Goal: Information Seeking & Learning: Learn about a topic

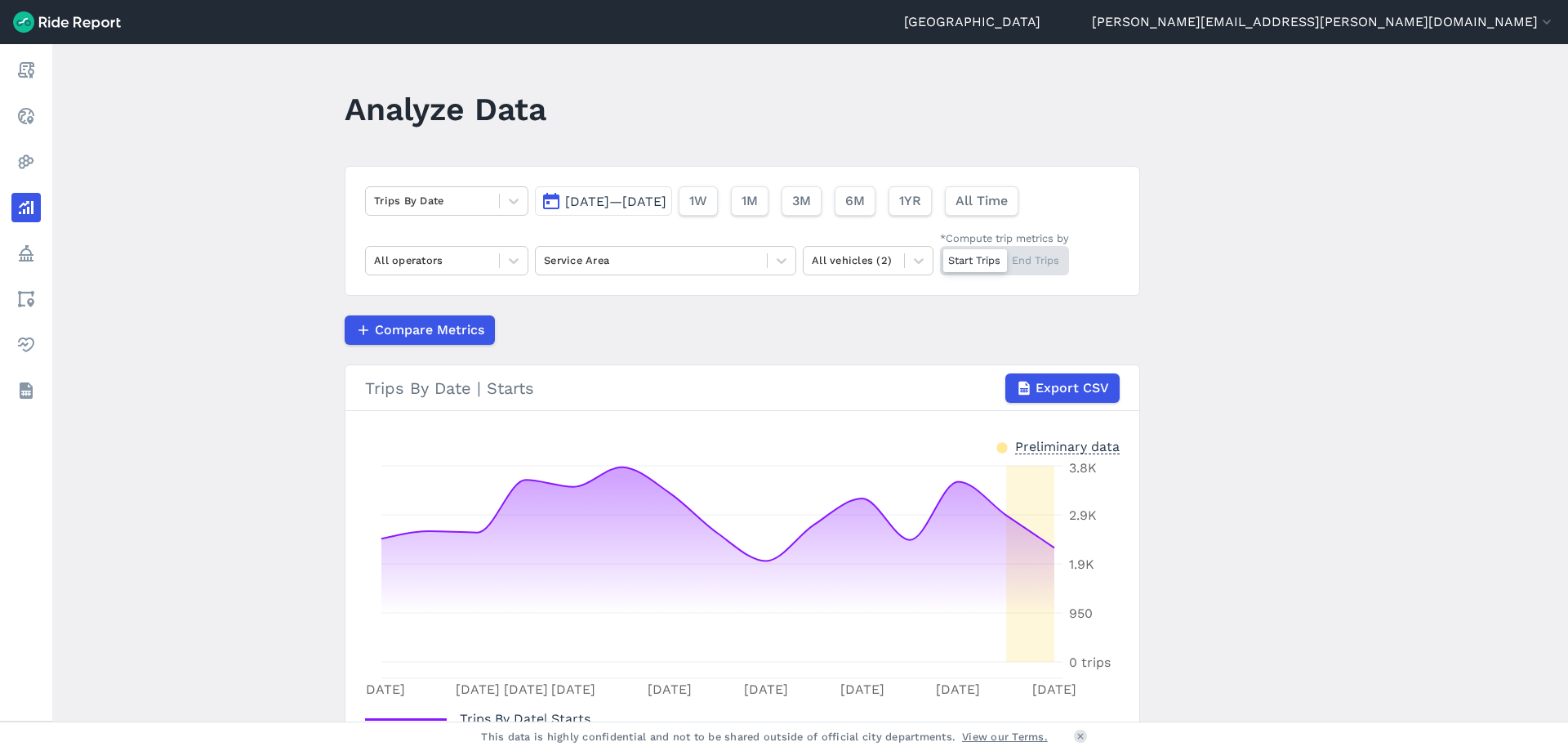
click at [1323, 244] on main "Analyze Data Trips By Date [DATE]—[DATE] 1W 1M 3M 6M 1YR All Time All operators…" at bounding box center [810, 382] width 1516 height 677
drag, startPoint x: 1322, startPoint y: 243, endPoint x: 1289, endPoint y: 138, distance: 110.1
click at [1289, 138] on main "Analyze Data Trips By Date [DATE]—[DATE] 1W 1M 3M 6M 1YR All Time All operators…" at bounding box center [810, 382] width 1516 height 677
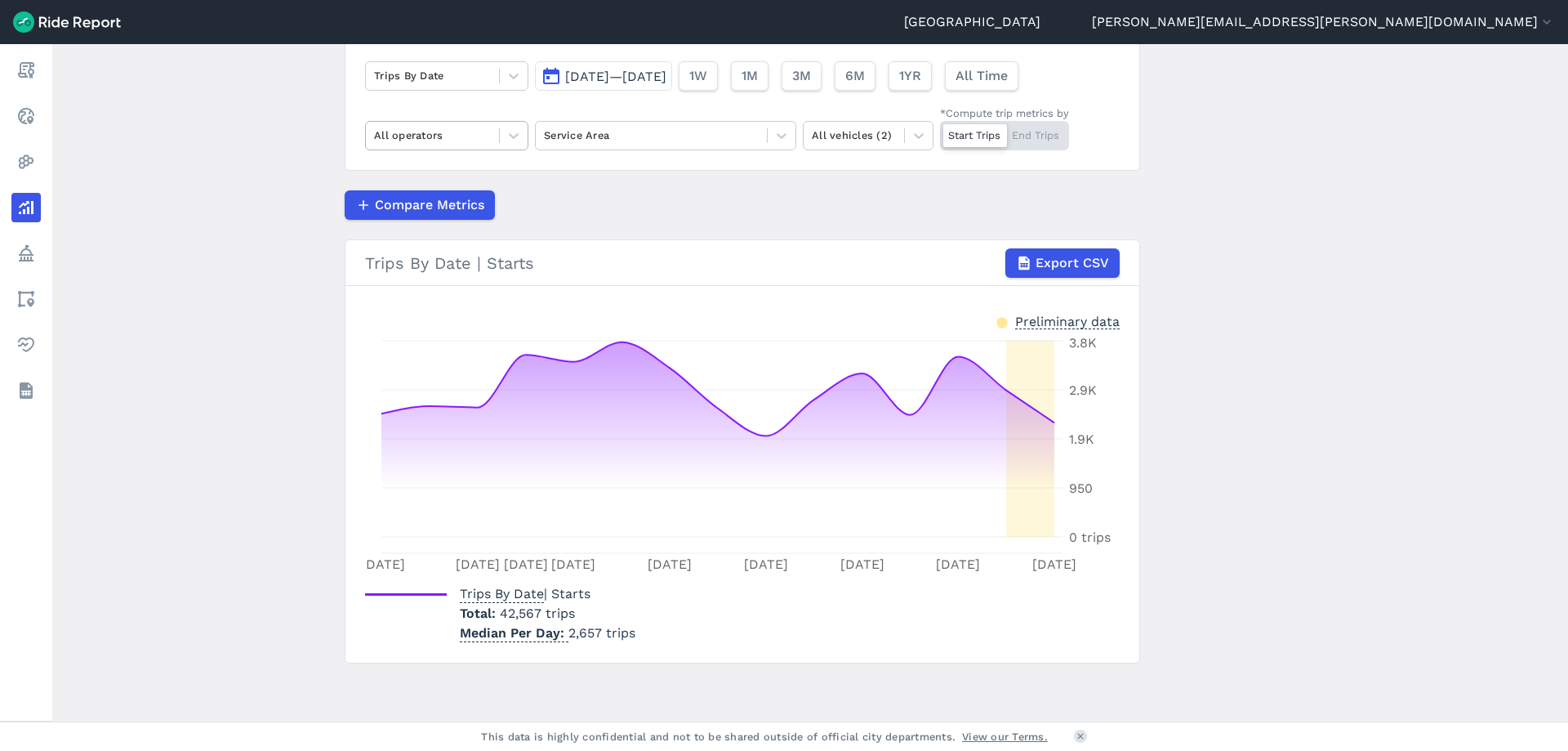
scroll to position [126, 0]
click at [466, 143] on div at bounding box center [432, 134] width 117 height 18
click at [461, 172] on div "Lime" at bounding box center [447, 173] width 164 height 28
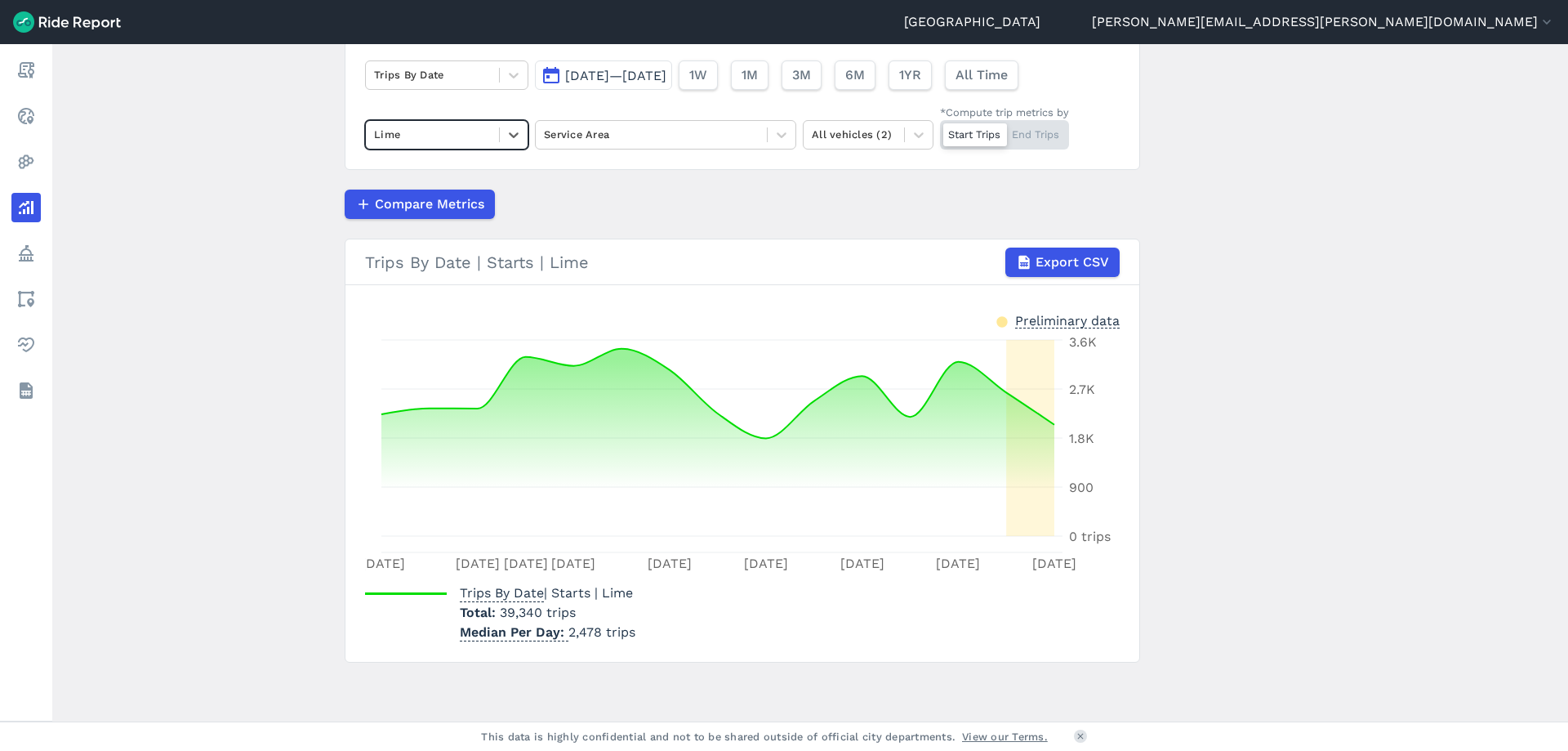
scroll to position [44, 0]
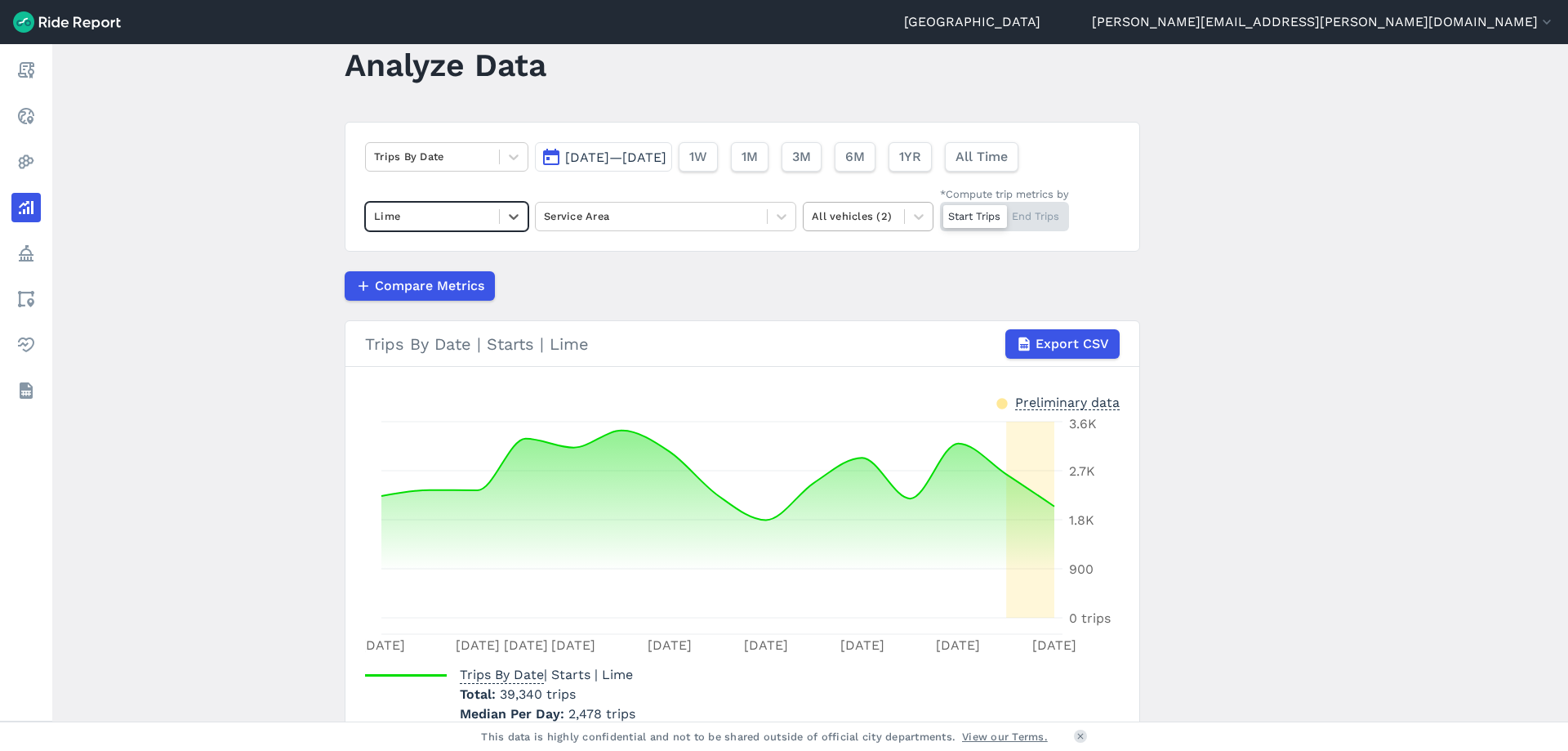
click at [862, 206] on div "All vehicles (2)" at bounding box center [854, 216] width 100 height 26
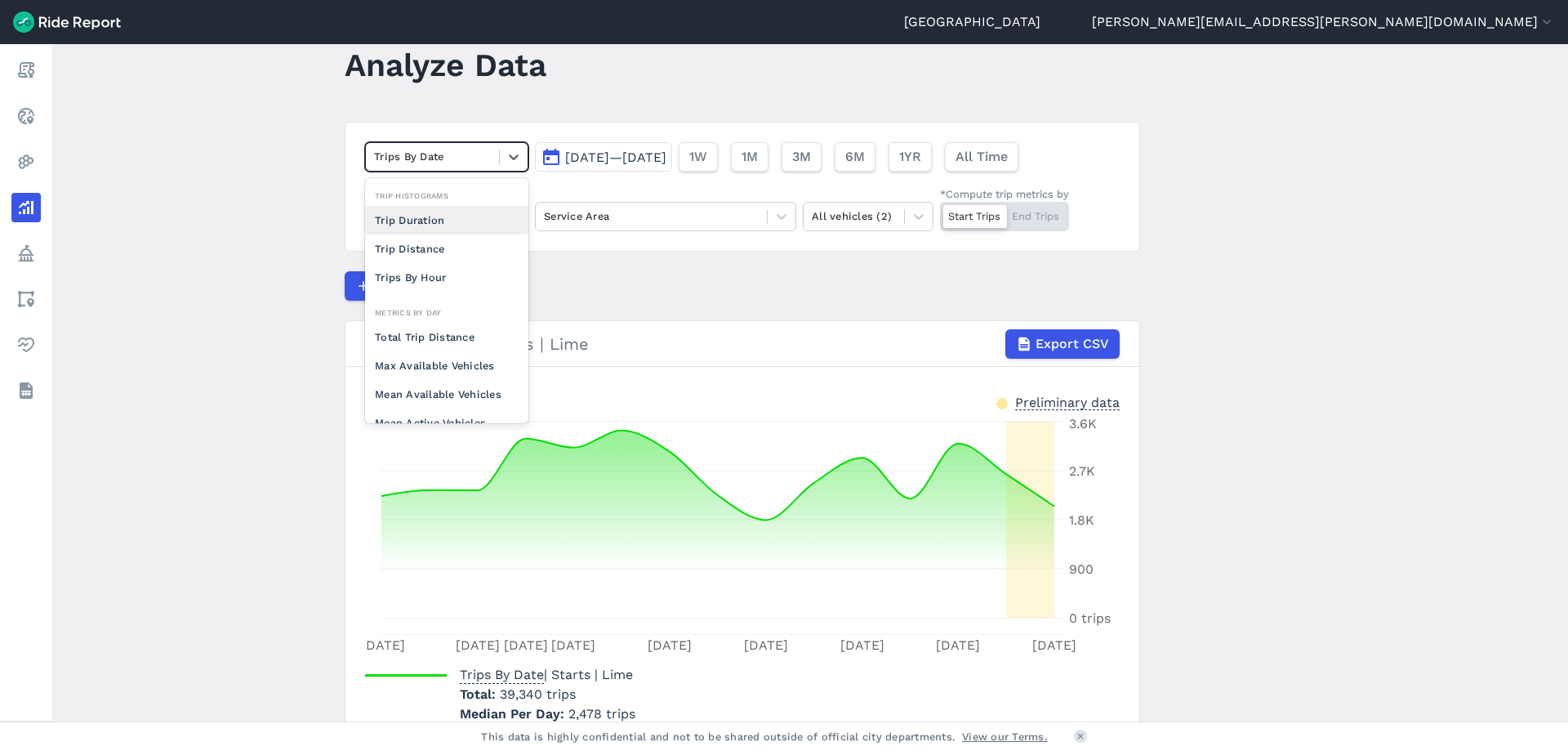
click at [444, 160] on div at bounding box center [432, 156] width 117 height 18
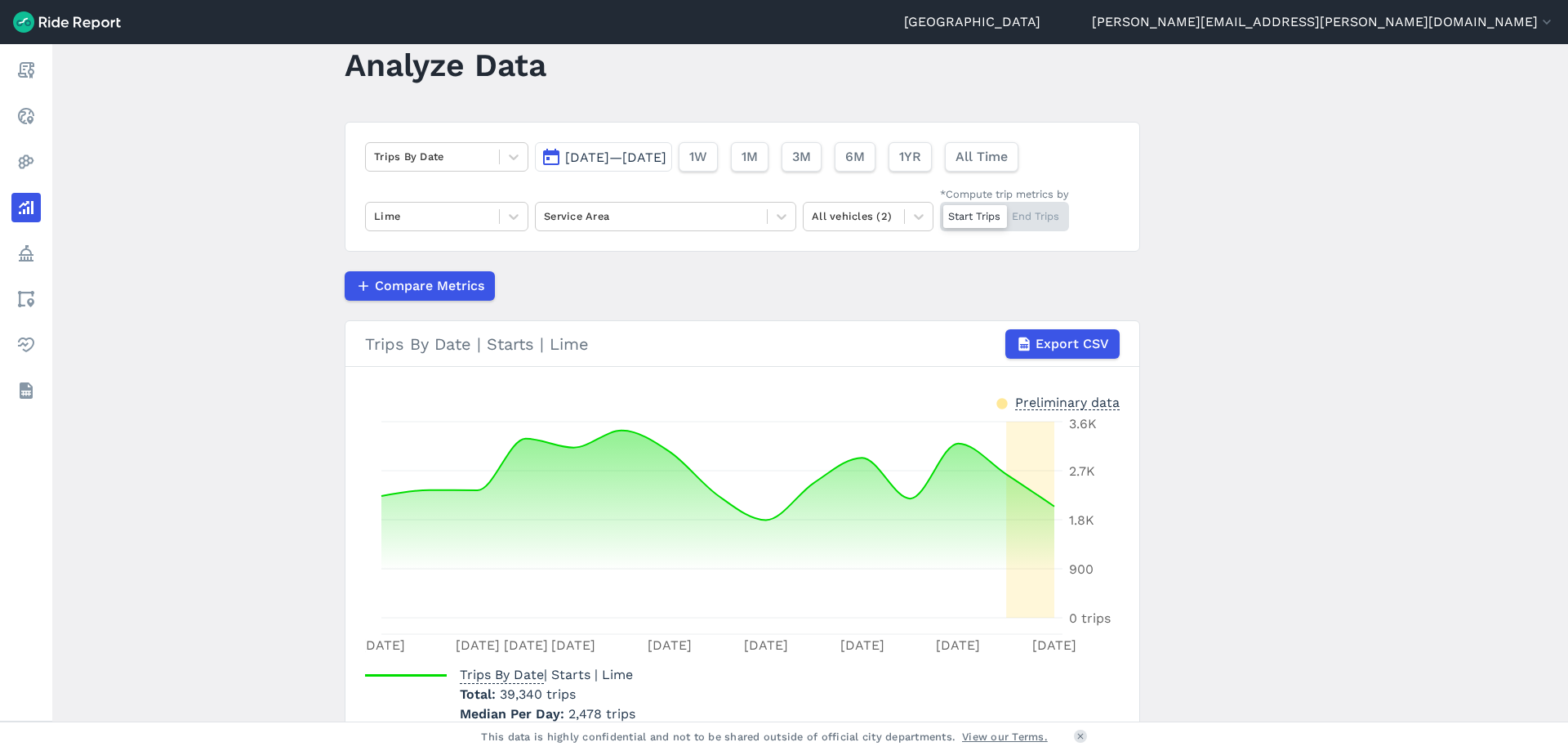
click at [262, 150] on main "Analyze Data Trips By Date [DATE]—[DATE] 1W 1M 3M 6M 1YR All Time Lime Service …" at bounding box center [810, 382] width 1516 height 677
click at [261, 152] on main "Analyze Data Trips By Date [DATE]—[DATE] 1W 1M 3M 6M 1YR All Time Lime Service …" at bounding box center [810, 382] width 1516 height 677
click at [80, 87] on main "Analyze Data Trips By Date [DATE]—[DATE] 1W 1M 3M 6M 1YR All Time Lime Service …" at bounding box center [810, 382] width 1516 height 677
click at [72, 88] on main "Analyze Data Trips By Date [DATE]—[DATE] 1W 1M 3M 6M 1YR All Time Lime Service …" at bounding box center [810, 382] width 1516 height 677
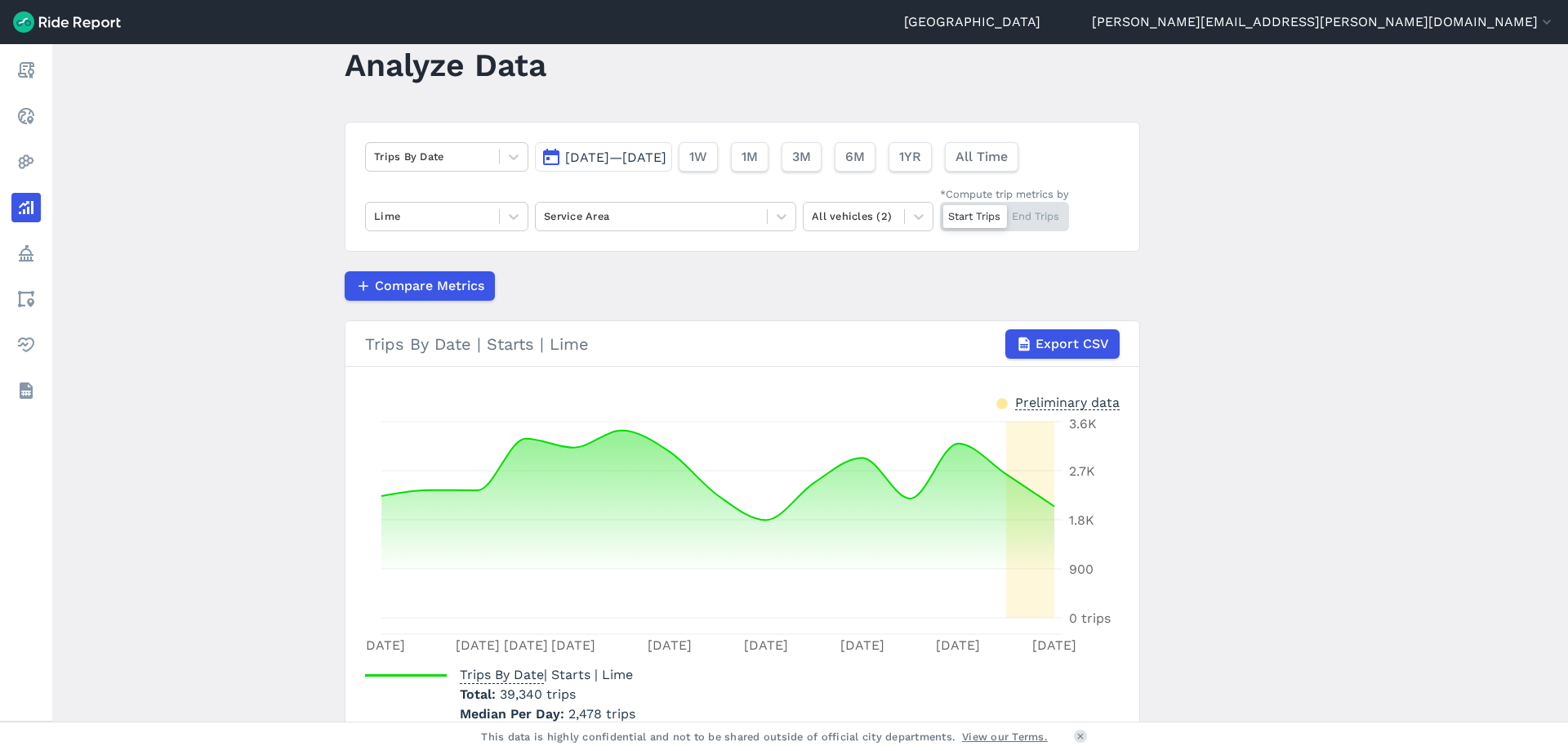
click at [71, 88] on main "Analyze Data Trips By Date [DATE]—[DATE] 1W 1M 3M 6M 1YR All Time Lime Service …" at bounding box center [810, 382] width 1516 height 677
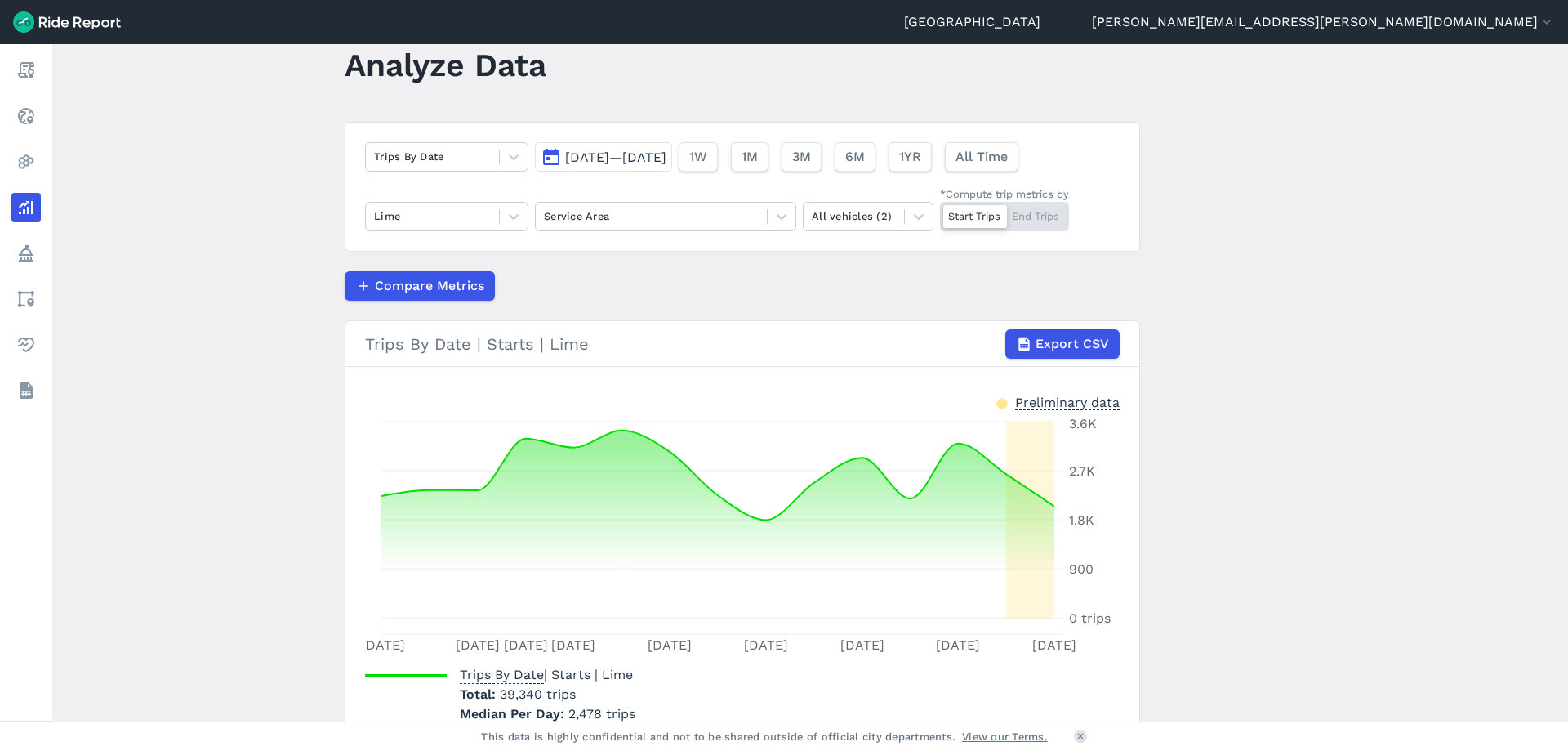
click at [71, 88] on main "Analyze Data Trips By Date [DATE]—[DATE] 1W 1M 3M 6M 1YR All Time Lime Service …" at bounding box center [810, 382] width 1516 height 677
click at [1379, 220] on main "Analyze Data Trips By Date [DATE]—[DATE] 1W 1M 3M 6M 1YR All Time Lime Service …" at bounding box center [810, 382] width 1516 height 677
